Goal: Communication & Community: Share content

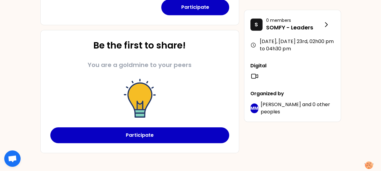
scroll to position [261, 0]
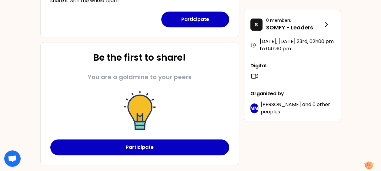
scroll to position [180, 0]
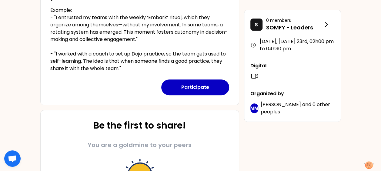
click at [242, 107] on div "[DATE], [DATE] 23rd to 02h00 pm Identify your personal strengths as leaders in …" at bounding box center [190, 46] width 311 height 374
click at [241, 73] on div "[DATE], [DATE] 23rd to 02h00 pm Identify your personal strengths as leaders in …" at bounding box center [190, 46] width 311 height 374
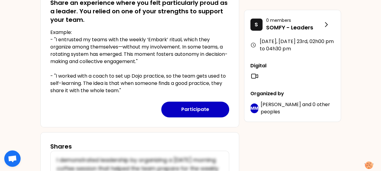
scroll to position [220, 0]
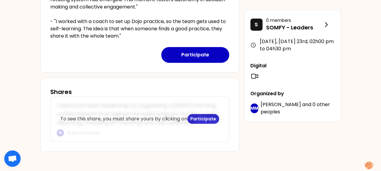
click at [108, 101] on div "To see this share, you must share yours by clicking on Participate" at bounding box center [140, 118] width 178 height 45
click at [59, 96] on div "To see this share, you must share yours by clicking on Participate" at bounding box center [140, 118] width 178 height 45
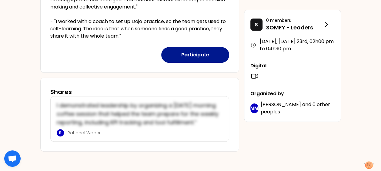
click at [196, 47] on button "Participate" at bounding box center [195, 55] width 68 height 16
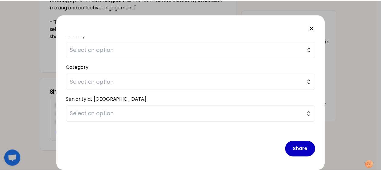
scroll to position [0, 0]
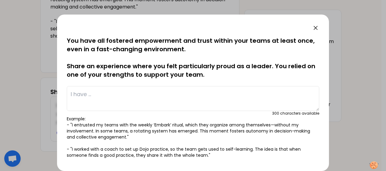
click at [267, 28] on icon at bounding box center [315, 27] width 7 height 7
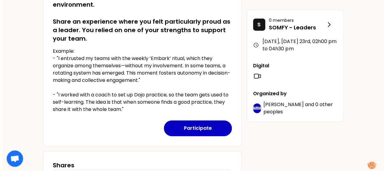
scroll to position [220, 0]
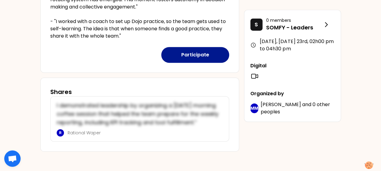
click at [191, 48] on button "Participate" at bounding box center [195, 55] width 68 height 16
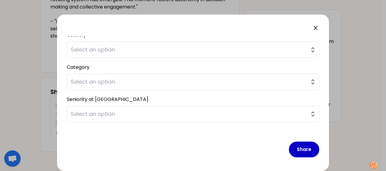
scroll to position [0, 0]
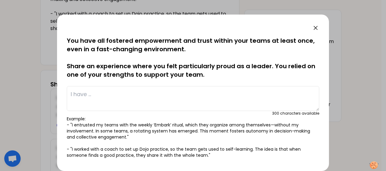
click at [85, 92] on textarea at bounding box center [193, 98] width 252 height 25
type textarea "I"
type textarea "P"
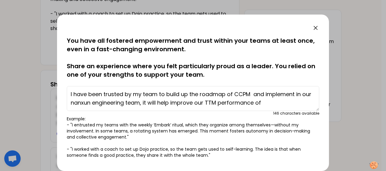
click at [267, 104] on textarea "I have been trusted by my team to build up the roadmap of CCPM and implement in…" at bounding box center [193, 98] width 252 height 25
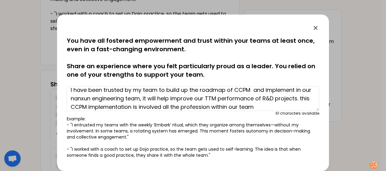
click at [246, 106] on textarea "I have been trusted by my team to build up the roadmap of CCPM and implement in…" at bounding box center [193, 98] width 252 height 25
click at [267, 107] on textarea "I have been trusted by my team to build up the roadmap of CCPM and implement in…" at bounding box center [193, 98] width 252 height 25
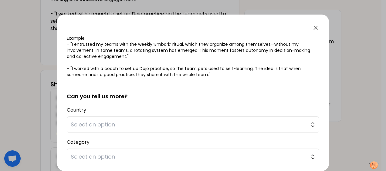
scroll to position [0, 0]
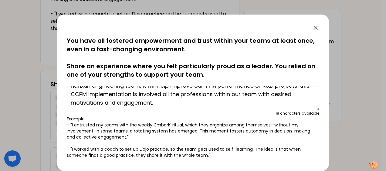
click at [198, 104] on textarea "I have been trusted by my team to build up the roadmap of CCPM and implement in…" at bounding box center [193, 98] width 252 height 25
click at [187, 103] on textarea "I have been trusted by my team to build up the roadmap of CCPM and implement in…" at bounding box center [193, 98] width 252 height 25
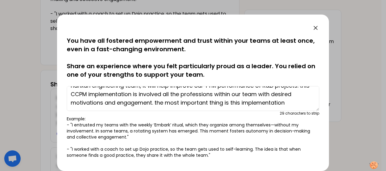
scroll to position [21, 0]
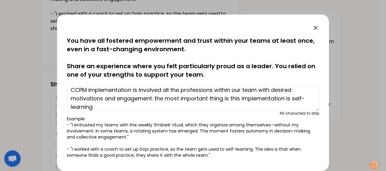
click at [162, 104] on textarea "I have been trusted by my team to build up the roadmap of CCPM and implement in…" at bounding box center [193, 98] width 252 height 25
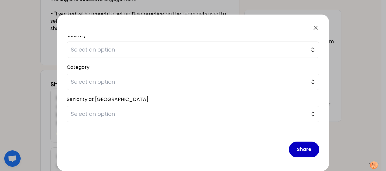
scroll to position [75, 0]
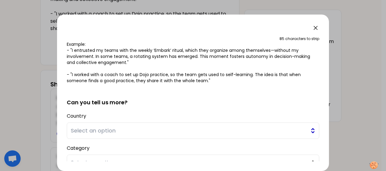
type textarea "I have been trusted by my team to build up the roadmap of CCPM and implement in…"
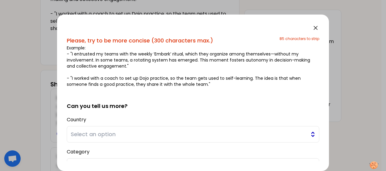
click at [267, 129] on button "Select an option" at bounding box center [193, 134] width 252 height 16
click at [106, 131] on span "Select an option" at bounding box center [189, 134] width 236 height 8
click at [90, 132] on span "Select an option" at bounding box center [189, 134] width 236 height 8
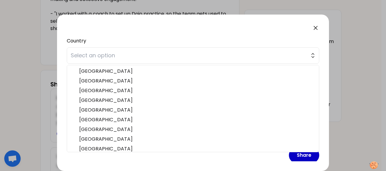
scroll to position [159, 0]
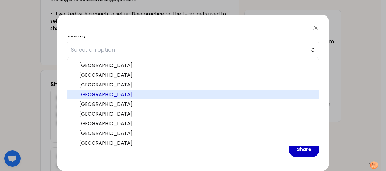
click at [125, 91] on span "[GEOGRAPHIC_DATA]" at bounding box center [196, 94] width 235 height 7
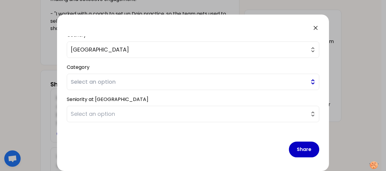
click at [100, 83] on span "Select an option" at bounding box center [189, 82] width 236 height 8
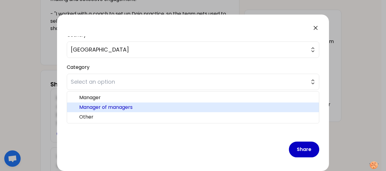
click at [99, 106] on span "Manager of managers" at bounding box center [196, 107] width 235 height 7
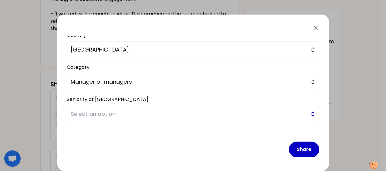
click at [102, 111] on span "Select an option" at bounding box center [189, 114] width 236 height 8
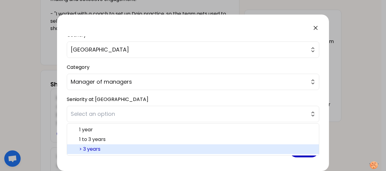
click at [98, 136] on span "> 3 years" at bounding box center [196, 149] width 235 height 7
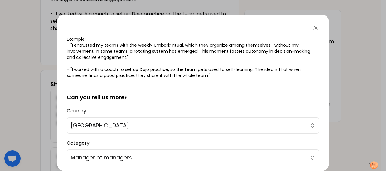
scroll to position [0, 0]
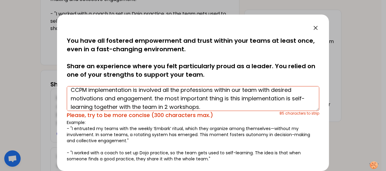
click at [232, 108] on textarea "I have been trusted by my team to build up the roadmap of CCPM and implement in…" at bounding box center [193, 98] width 252 height 25
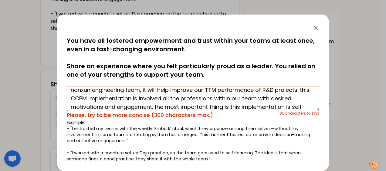
scroll to position [25, 0]
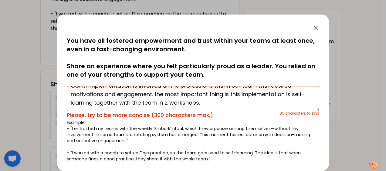
drag, startPoint x: 266, startPoint y: 105, endPoint x: 62, endPoint y: 114, distance: 203.4
click at [62, 114] on div "saved You have all fostered empowerment and trust within your teams at least on…" at bounding box center [193, 93] width 272 height 156
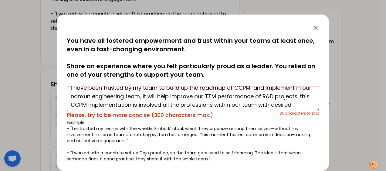
scroll to position [2, 0]
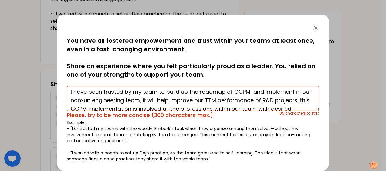
drag, startPoint x: 154, startPoint y: 103, endPoint x: 94, endPoint y: 106, distance: 60.4
click at [94, 106] on textarea "I have been trusted by my team to build up the roadmap of CCPM and implement in…" at bounding box center [193, 98] width 252 height 25
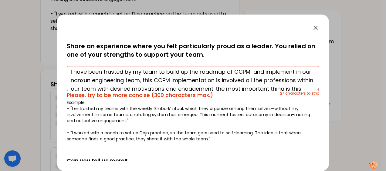
scroll to position [25, 0]
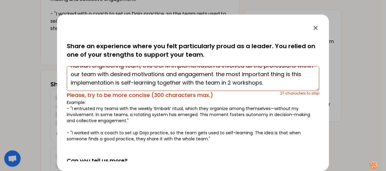
click at [263, 83] on textarea "I have been trusted by my team to build up the roadmap of CCPM and implement in…" at bounding box center [193, 78] width 252 height 25
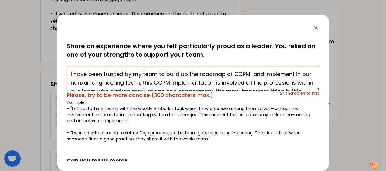
drag, startPoint x: 100, startPoint y: 83, endPoint x: 53, endPoint y: 52, distance: 56.4
click at [53, 52] on div "saved You have all fostered empowerment and trust within your teams at least on…" at bounding box center [193, 85] width 386 height 171
click at [267, 79] on div "saved You have all fostered empowerment and trust within your teams at least on…" at bounding box center [193, 93] width 272 height 156
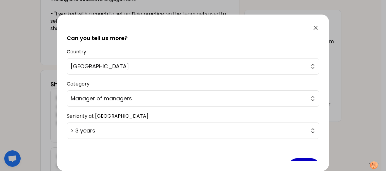
scroll to position [159, 0]
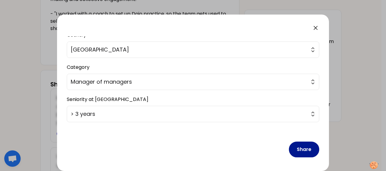
click at [267, 136] on button "Share" at bounding box center [304, 150] width 30 height 16
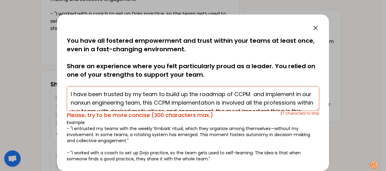
scroll to position [25, 0]
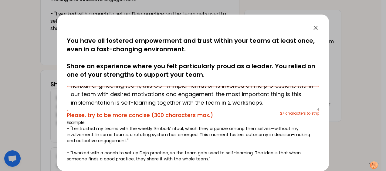
drag, startPoint x: 246, startPoint y: 95, endPoint x: 281, endPoint y: 106, distance: 36.8
click at [267, 106] on textarea "I have been trusted by my team to build up the roadmap of CCPM and implement in…" at bounding box center [193, 98] width 252 height 25
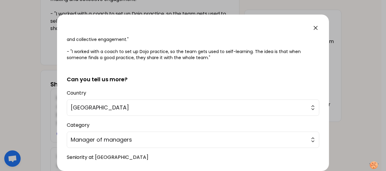
scroll to position [156, 0]
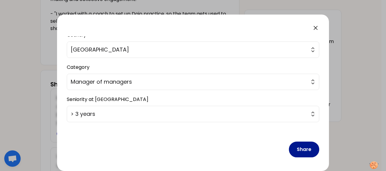
type textarea "I have been trusted by my team to build up the roadmap of CCPM and implement in…"
click at [267, 136] on button "Share" at bounding box center [304, 150] width 30 height 16
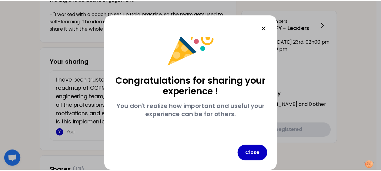
scroll to position [19, 0]
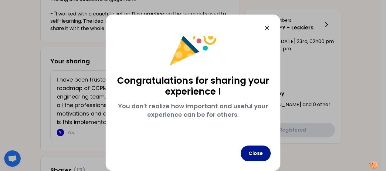
click at [256, 136] on button "Close" at bounding box center [255, 154] width 30 height 16
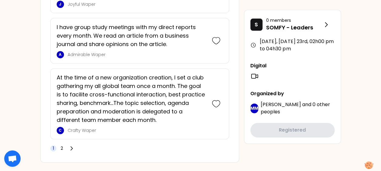
scroll to position [1535, 0]
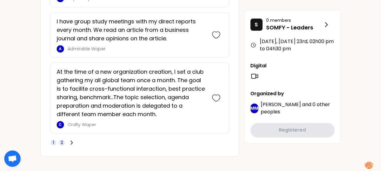
click at [74, 136] on icon at bounding box center [72, 142] width 6 height 6
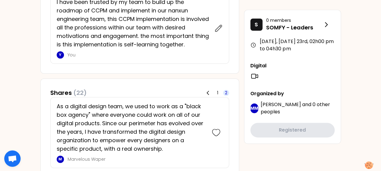
scroll to position [378, 0]
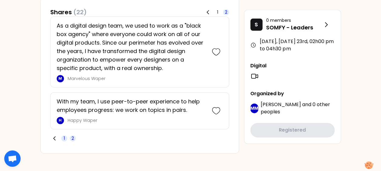
click at [63, 136] on span "1" at bounding box center [64, 138] width 6 height 6
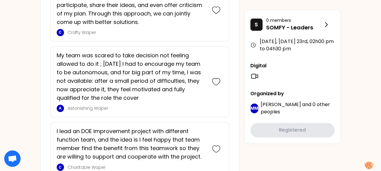
scroll to position [1586, 0]
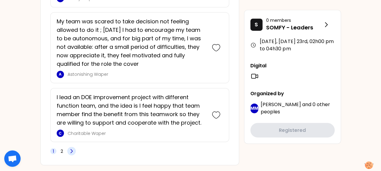
click at [71, 136] on icon at bounding box center [72, 151] width 2 height 4
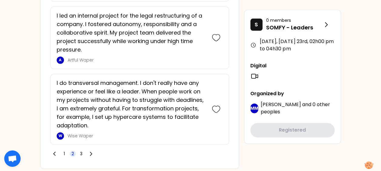
scroll to position [1536, 0]
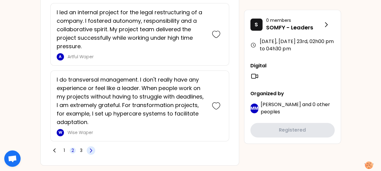
click at [88, 136] on icon at bounding box center [91, 150] width 6 height 6
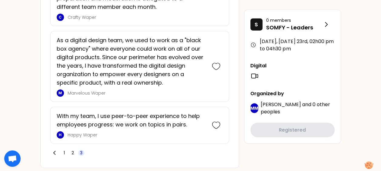
scroll to position [723, 0]
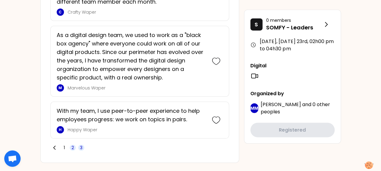
click at [71, 136] on span "2" at bounding box center [73, 148] width 6 height 6
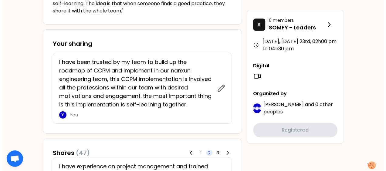
scroll to position [243, 0]
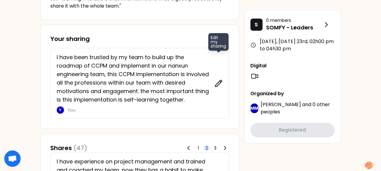
click at [217, 83] on icon at bounding box center [218, 83] width 6 height 6
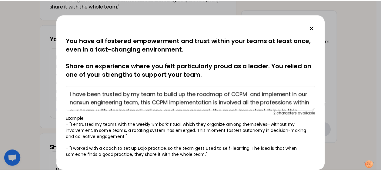
scroll to position [81, 0]
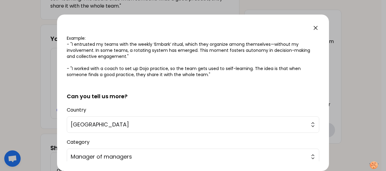
click at [267, 28] on icon at bounding box center [315, 27] width 7 height 7
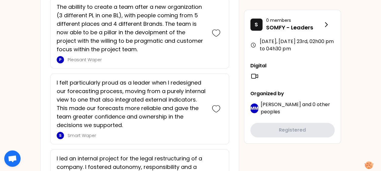
scroll to position [1536, 0]
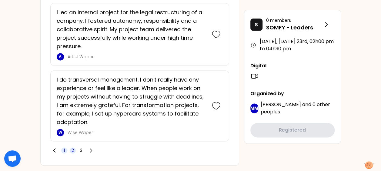
click at [62, 136] on span "1" at bounding box center [64, 150] width 6 height 6
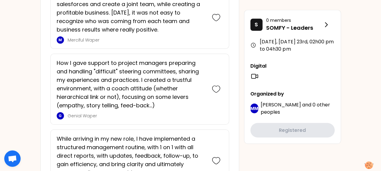
scroll to position [381, 0]
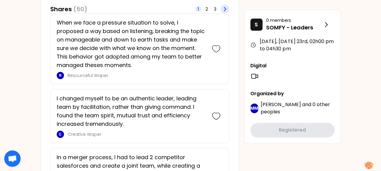
click at [225, 8] on icon at bounding box center [225, 9] width 6 height 6
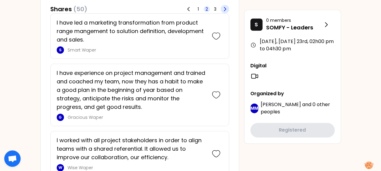
click at [225, 8] on icon at bounding box center [225, 9] width 6 height 6
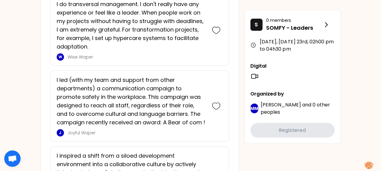
scroll to position [624, 0]
